Goal: Task Accomplishment & Management: Manage account settings

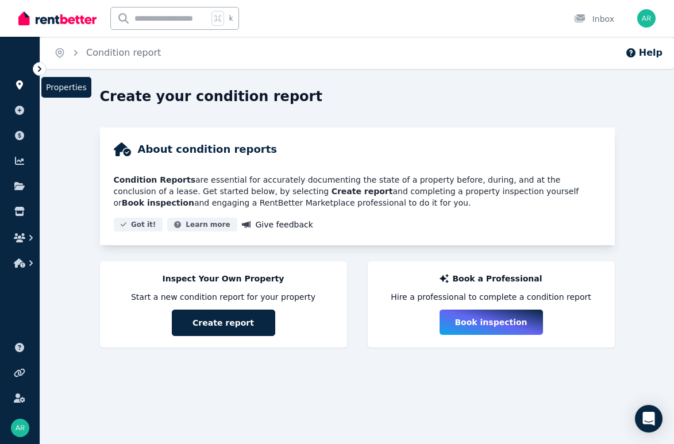
click at [20, 80] on icon at bounding box center [19, 84] width 7 height 9
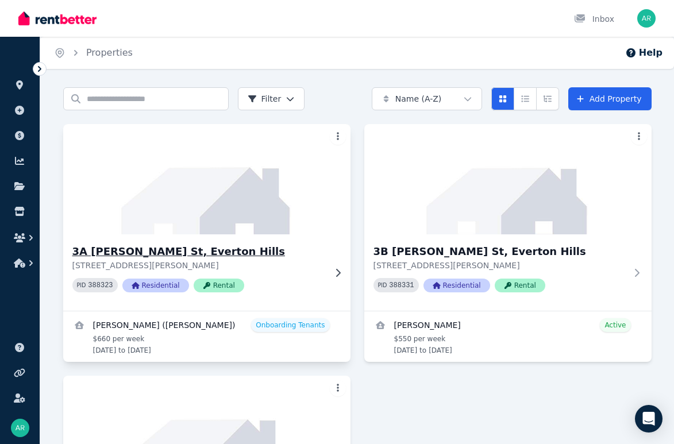
scroll to position [222, 0]
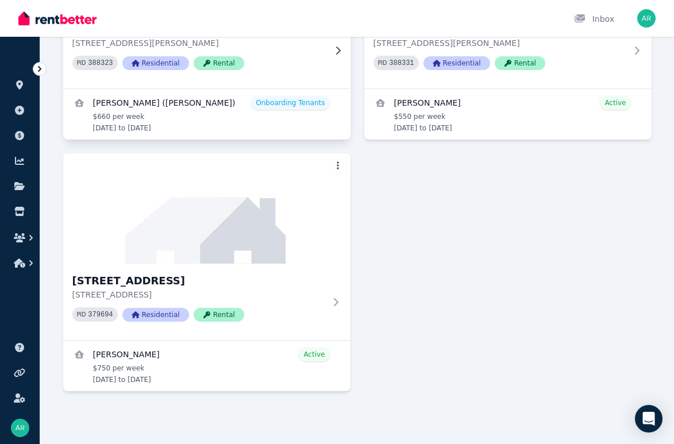
click at [234, 210] on img at bounding box center [206, 208] width 287 height 110
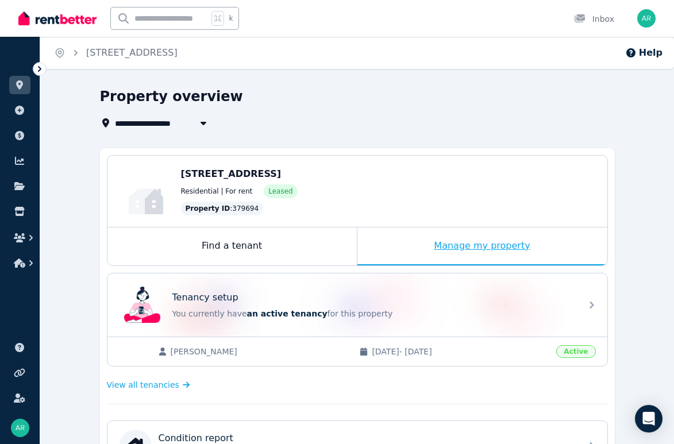
click at [415, 245] on div "Manage my property" at bounding box center [482, 247] width 250 height 38
click at [445, 246] on div "Manage my property" at bounding box center [482, 247] width 250 height 38
click at [16, 84] on icon at bounding box center [19, 84] width 7 height 9
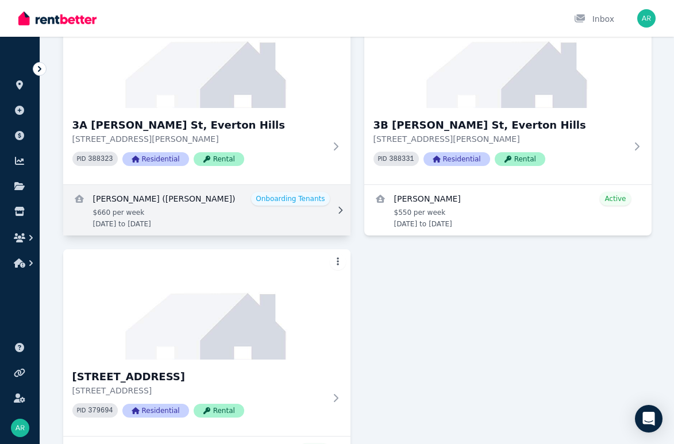
scroll to position [117, 0]
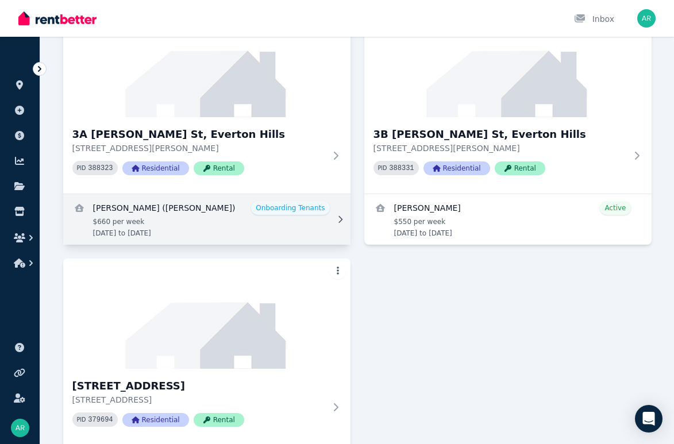
click at [237, 124] on div "3A [PERSON_NAME] St, Everton Hills [STREET_ADDRESS][PERSON_NAME] PID 388323 Res…" at bounding box center [206, 155] width 287 height 76
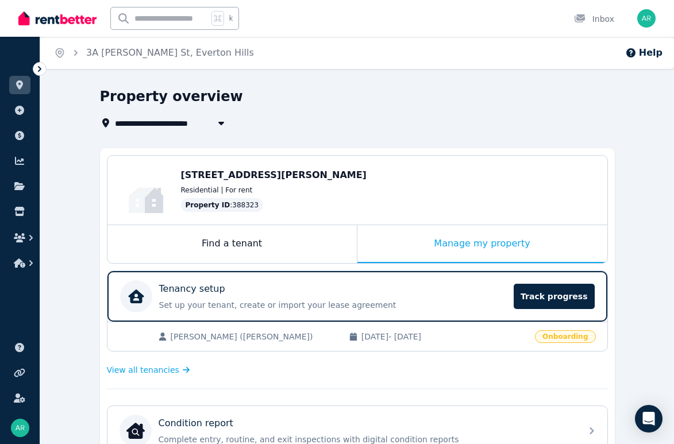
scroll to position [232, 0]
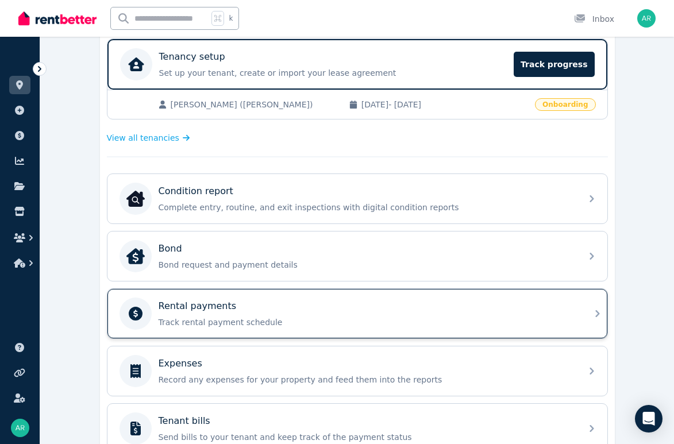
click at [319, 320] on p "Track rental payment schedule" at bounding box center [367, 322] width 416 height 11
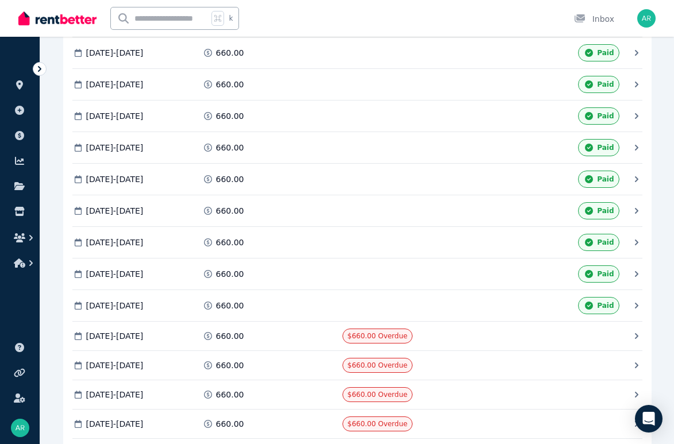
scroll to position [463, 0]
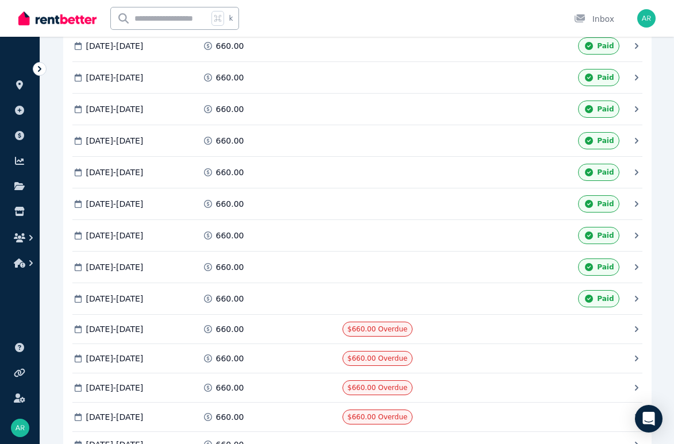
click at [592, 297] on icon at bounding box center [588, 299] width 11 height 8
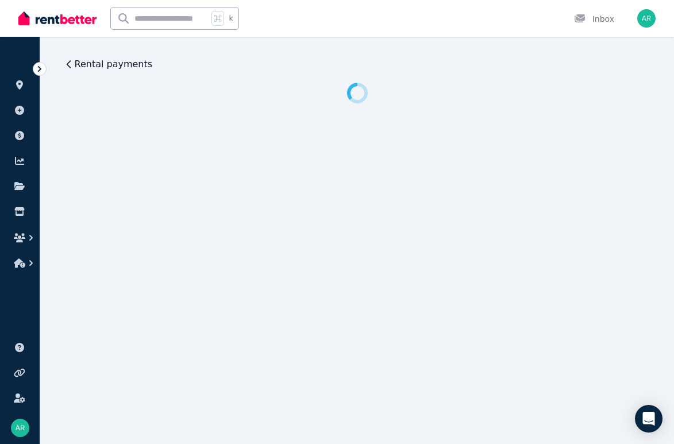
scroll to position [0, 0]
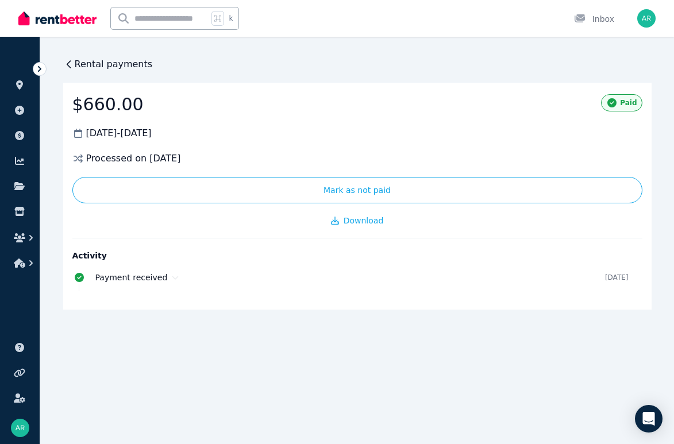
click at [70, 59] on icon at bounding box center [68, 64] width 11 height 11
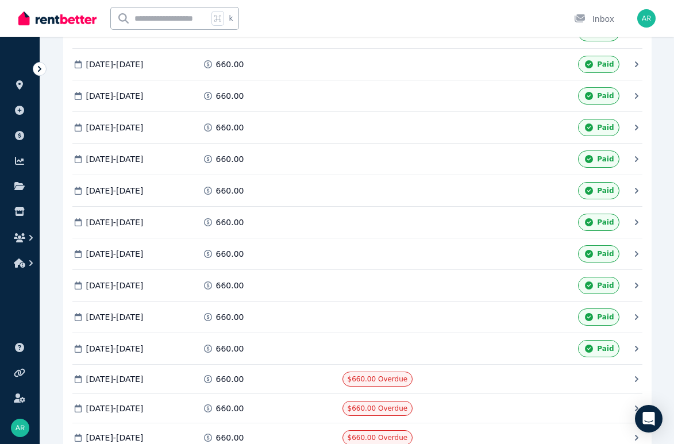
scroll to position [495, 0]
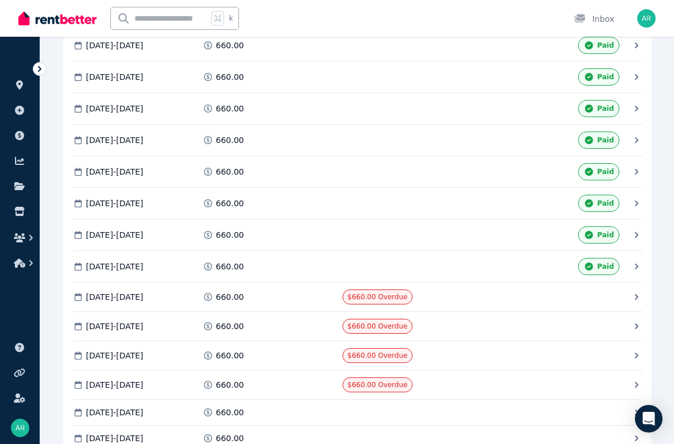
click at [604, 303] on div "[DATE] - [DATE] 660.00 Paid [DATE] - [DATE] 660.00 Paid [DATE] - [DATE] 660.00 …" at bounding box center [357, 271] width 588 height 931
click at [634, 295] on icon at bounding box center [636, 296] width 11 height 11
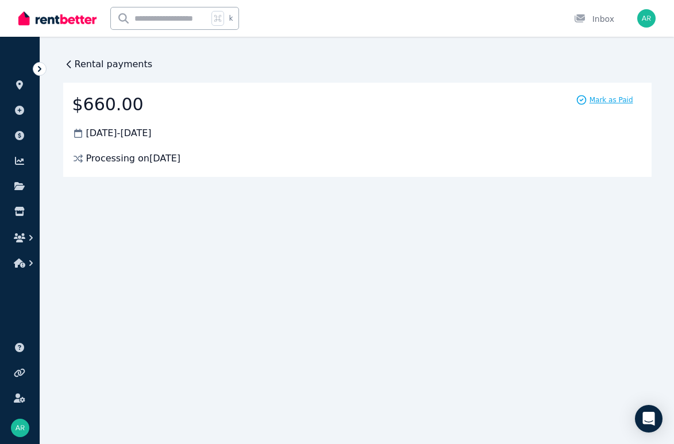
click at [613, 99] on span "Mark as Paid" at bounding box center [612, 99] width 44 height 9
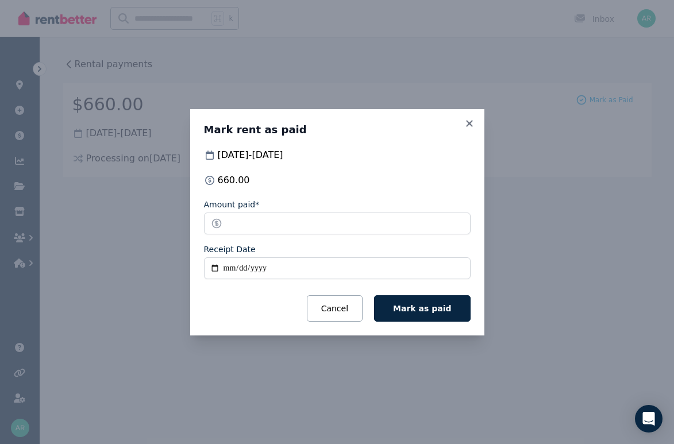
click at [274, 260] on input "Receipt Date" at bounding box center [337, 268] width 267 height 22
click at [257, 275] on input "Receipt Date" at bounding box center [337, 268] width 267 height 22
click at [256, 265] on input "Receipt Date" at bounding box center [337, 268] width 267 height 22
click at [213, 267] on input "Receipt Date" at bounding box center [337, 268] width 267 height 22
type input "**********"
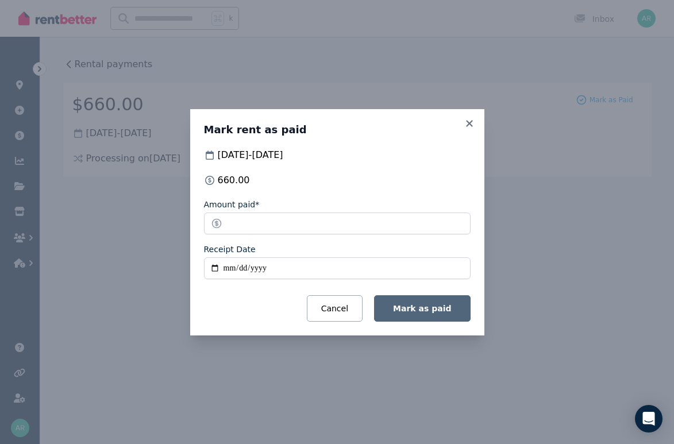
click at [443, 318] on button "Mark as paid" at bounding box center [422, 308] width 96 height 26
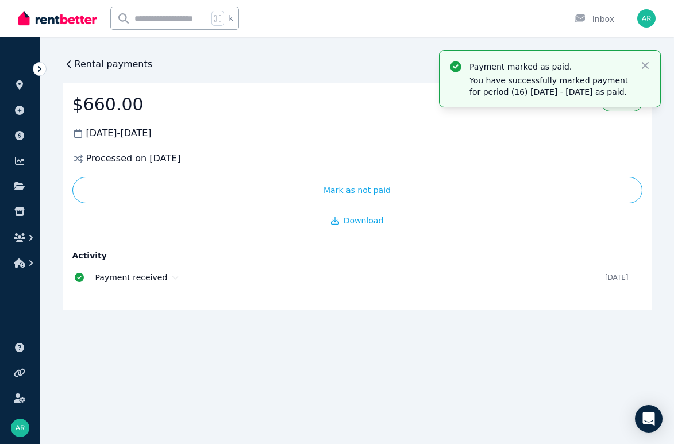
click at [88, 64] on span "Rental payments" at bounding box center [114, 64] width 78 height 14
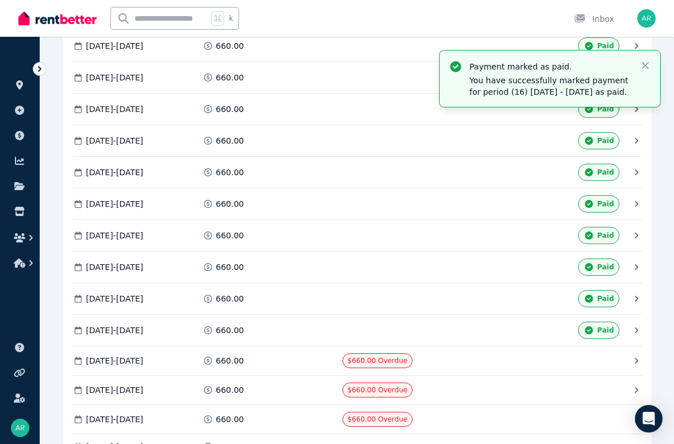
scroll to position [465, 0]
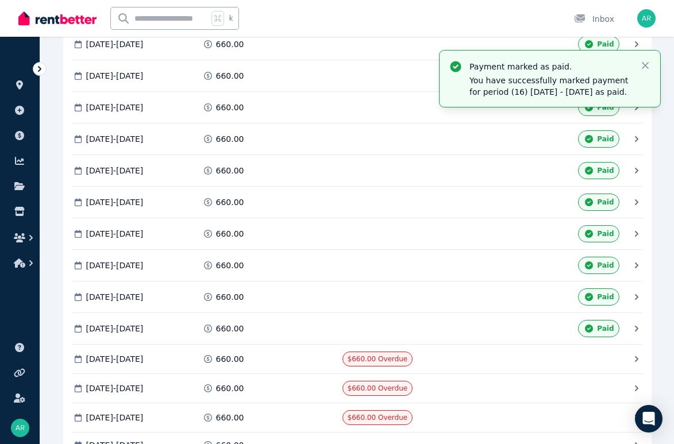
click at [634, 354] on icon at bounding box center [636, 358] width 11 height 11
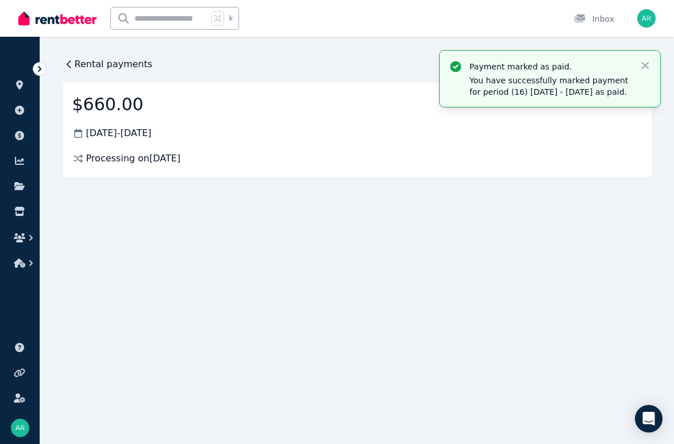
scroll to position [0, 0]
click at [649, 65] on icon "button" at bounding box center [645, 65] width 11 height 11
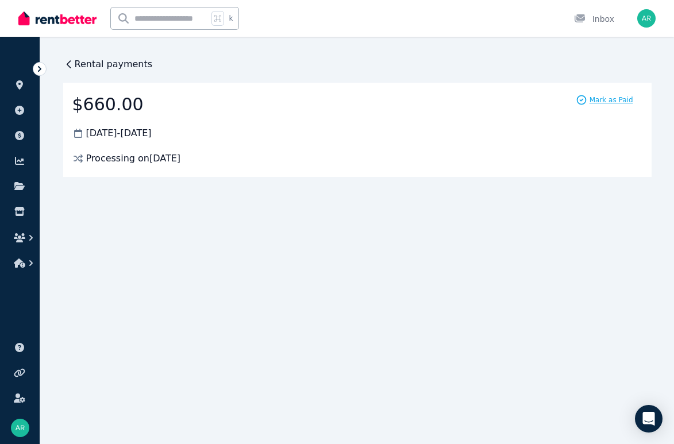
click at [616, 99] on span "Mark as Paid" at bounding box center [612, 99] width 44 height 9
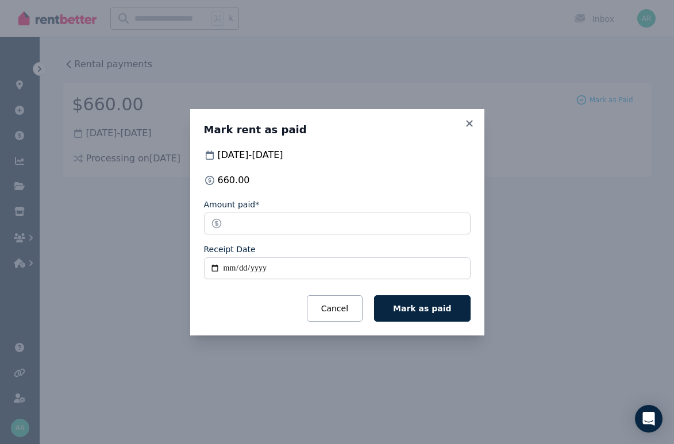
click at [246, 261] on input "Receipt Date" at bounding box center [337, 268] width 267 height 22
click at [214, 267] on input "Receipt Date" at bounding box center [337, 268] width 267 height 22
type input "**********"
click at [405, 311] on span "Mark as paid" at bounding box center [422, 308] width 58 height 9
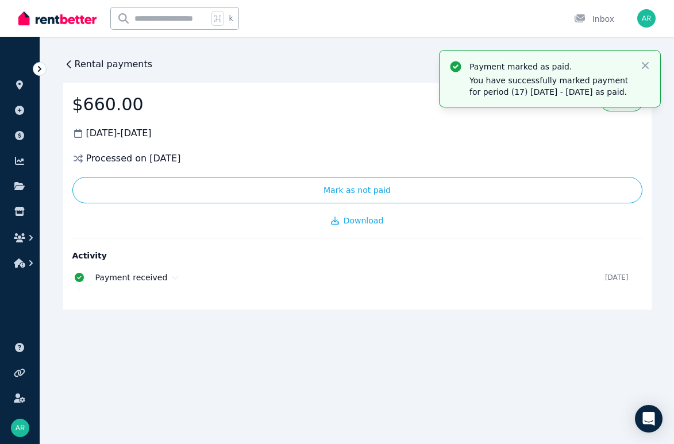
click at [97, 64] on span "Rental payments" at bounding box center [114, 64] width 78 height 14
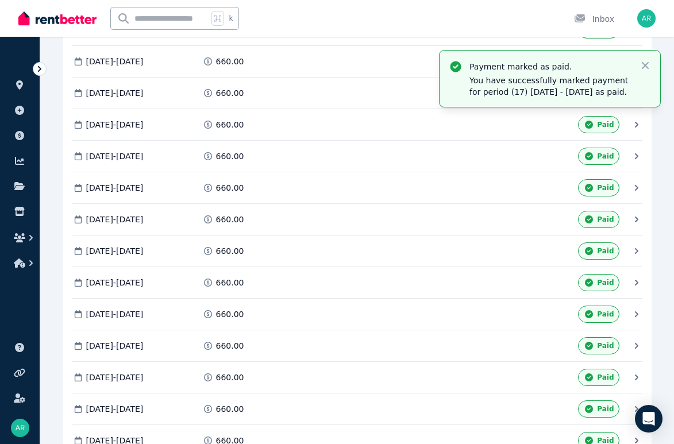
scroll to position [496, 0]
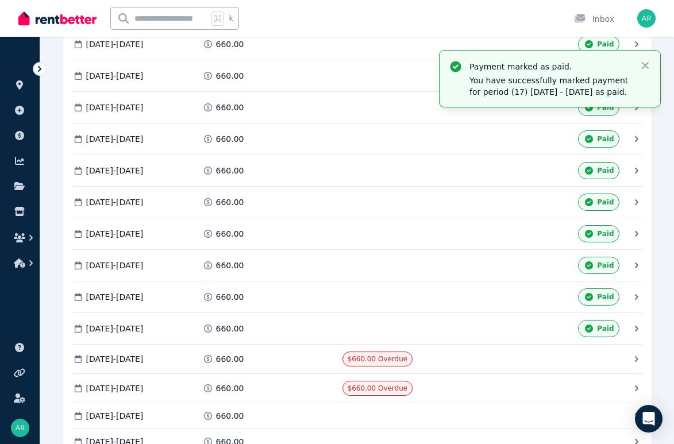
click at [634, 359] on icon at bounding box center [636, 358] width 11 height 11
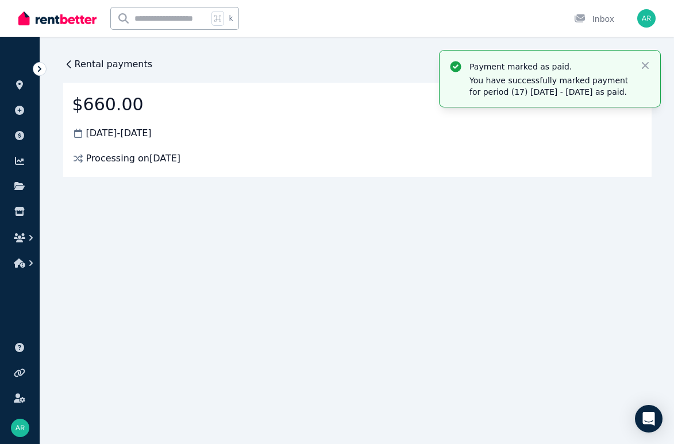
scroll to position [0, 0]
click at [563, 126] on div "20 Aug 2025 - 26 Aug 2025" at bounding box center [357, 133] width 570 height 14
click at [648, 63] on icon "button" at bounding box center [645, 65] width 7 height 7
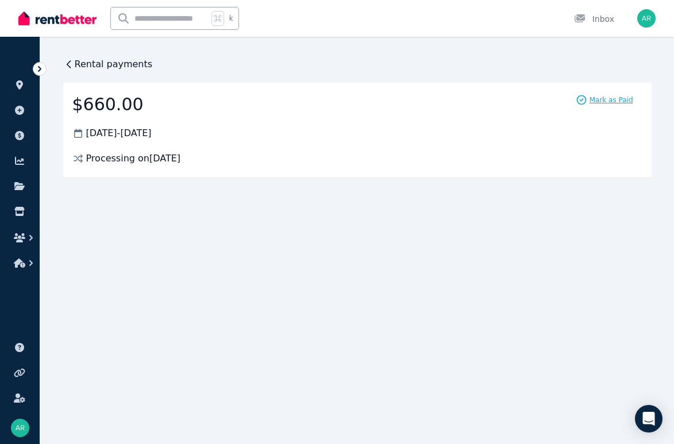
click at [617, 99] on span "Mark as Paid" at bounding box center [612, 99] width 44 height 9
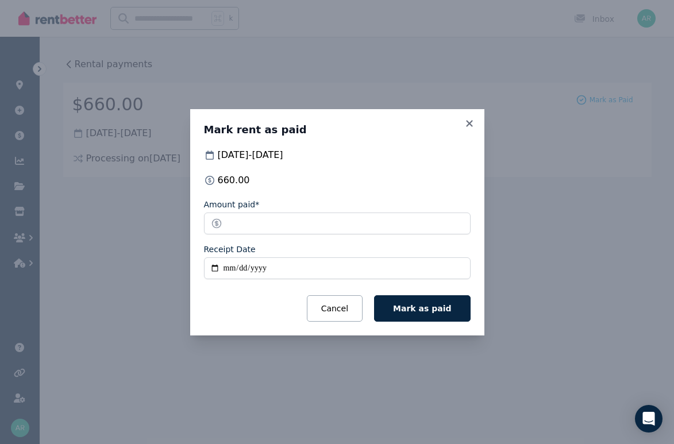
click at [211, 264] on input "Receipt Date" at bounding box center [337, 268] width 267 height 22
type input "**********"
click at [403, 305] on span "Mark as paid" at bounding box center [422, 308] width 58 height 9
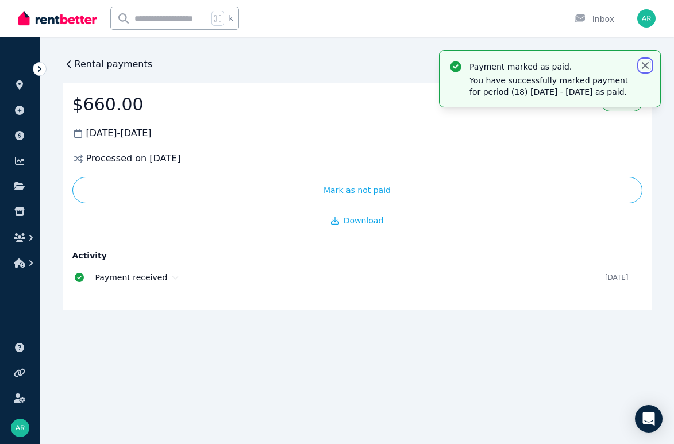
click at [641, 64] on icon "button" at bounding box center [645, 65] width 11 height 11
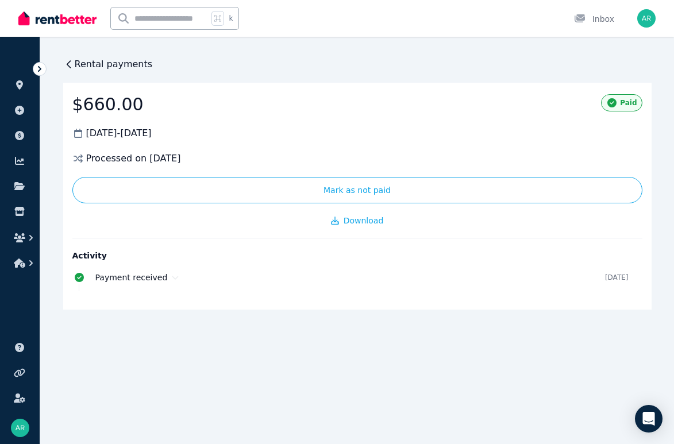
click at [124, 69] on span "Rental payments" at bounding box center [114, 64] width 78 height 14
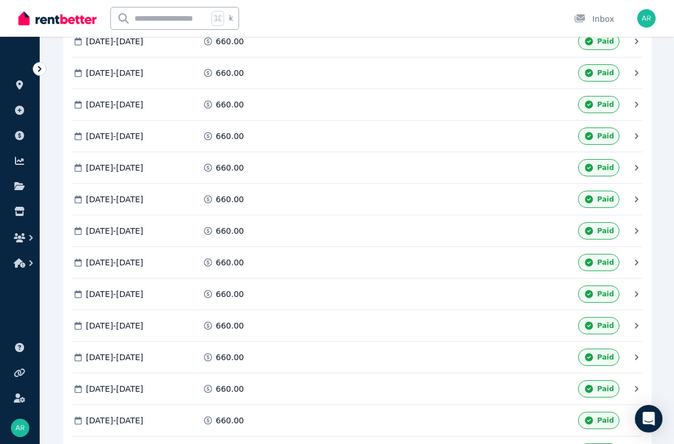
scroll to position [756, 0]
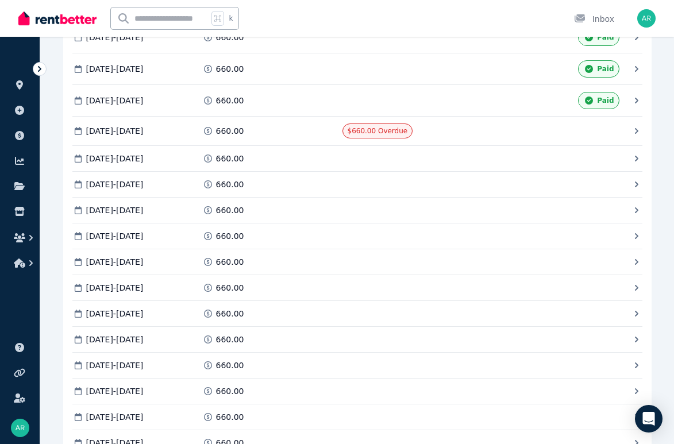
click at [632, 130] on icon at bounding box center [636, 130] width 11 height 11
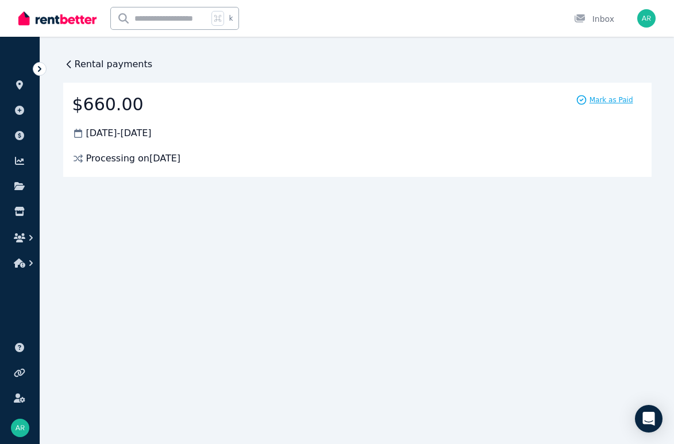
click at [614, 95] on span "Mark as Paid" at bounding box center [612, 99] width 44 height 9
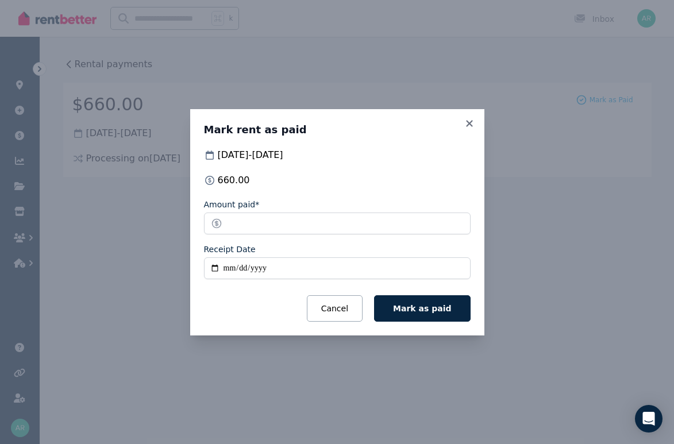
click at [213, 271] on input "Receipt Date" at bounding box center [337, 268] width 267 height 22
type input "**********"
click at [394, 307] on button "Mark as paid" at bounding box center [422, 308] width 96 height 26
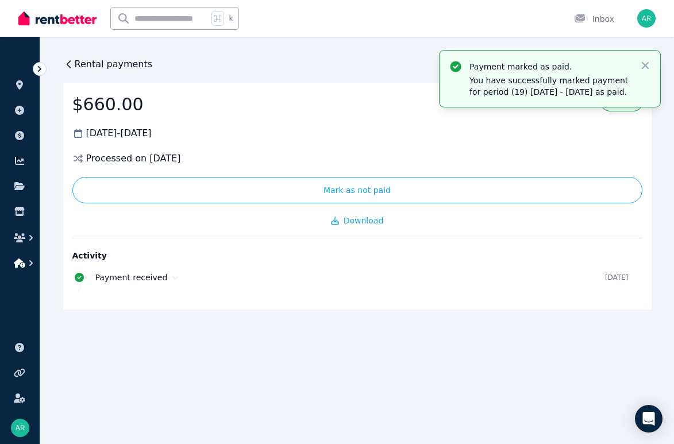
click at [22, 270] on button "button" at bounding box center [19, 263] width 21 height 21
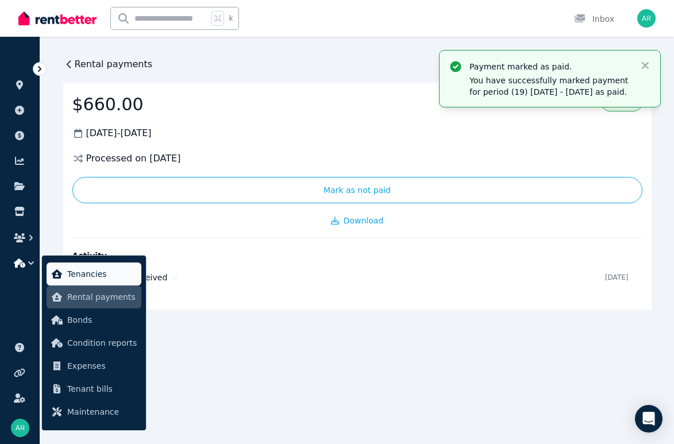
click at [85, 271] on span "Tenancies" at bounding box center [102, 274] width 70 height 14
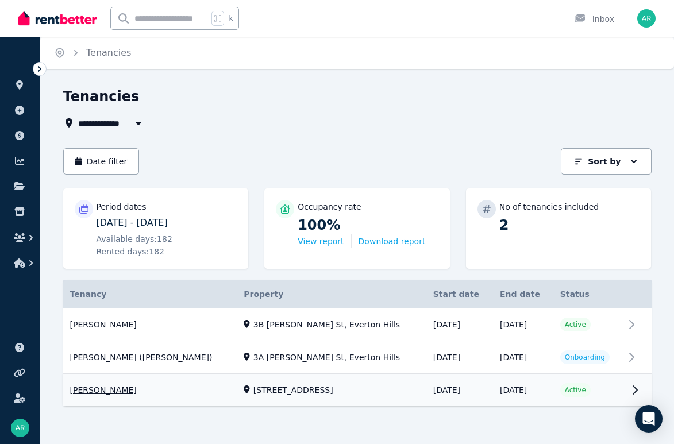
click at [584, 391] on link "View property details" at bounding box center [357, 391] width 588 height 32
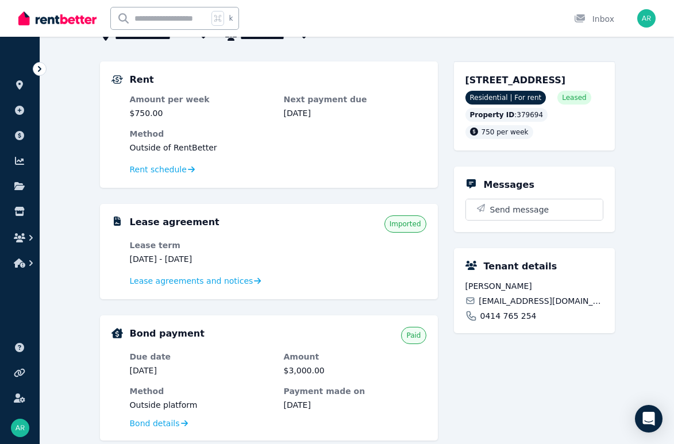
scroll to position [105, 0]
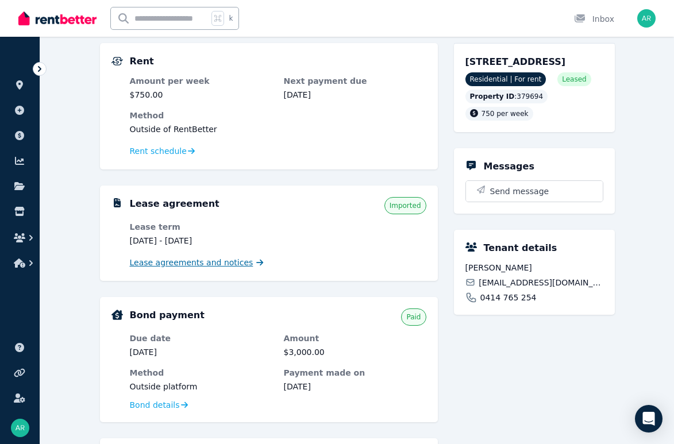
click at [230, 257] on span "Lease agreements and notices" at bounding box center [192, 262] width 124 height 11
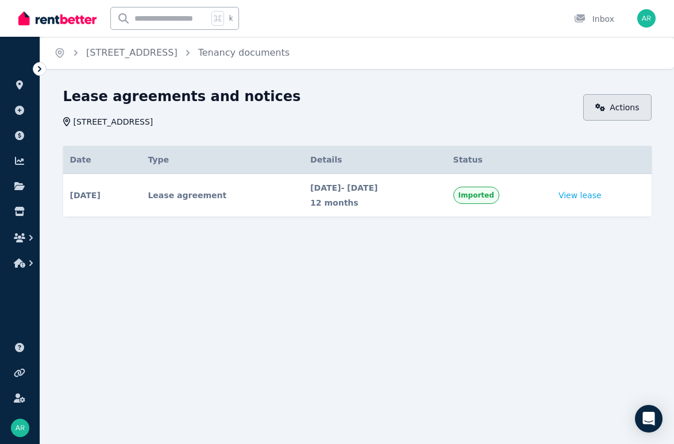
click at [622, 109] on link "Actions" at bounding box center [617, 107] width 68 height 26
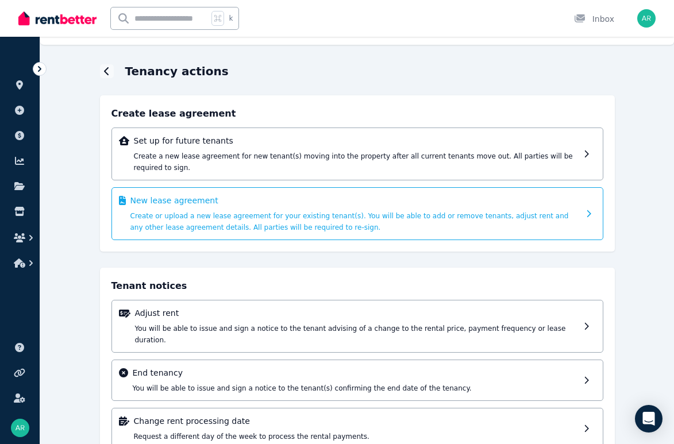
scroll to position [50, 0]
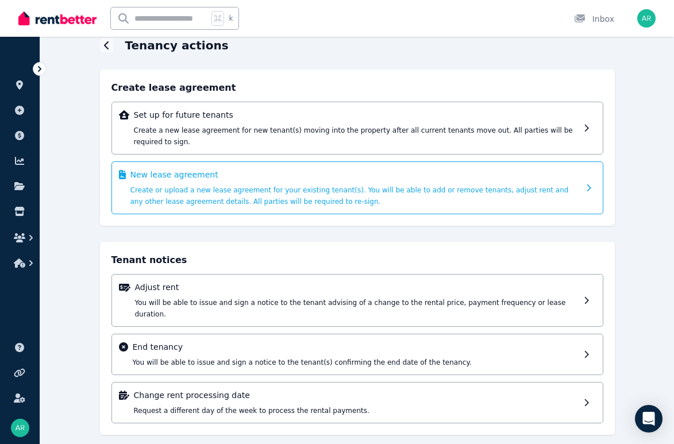
click at [192, 175] on p "New lease agreement" at bounding box center [354, 174] width 449 height 11
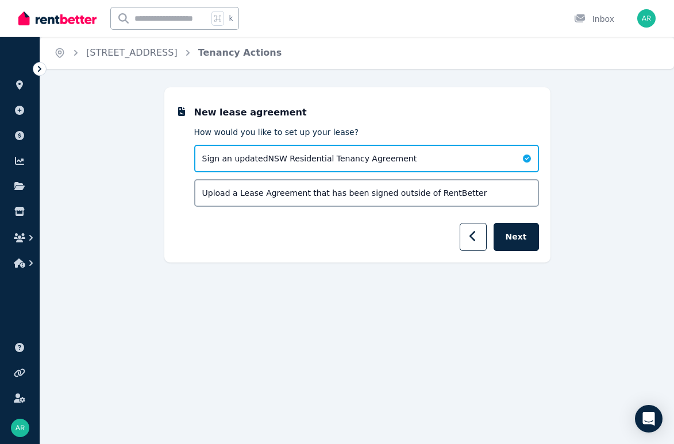
scroll to position [0, 0]
